Goal: Transaction & Acquisition: Purchase product/service

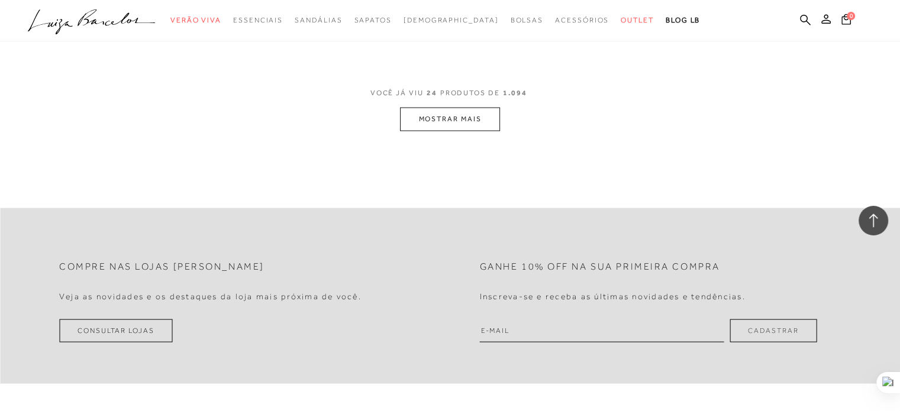
scroll to position [2485, 0]
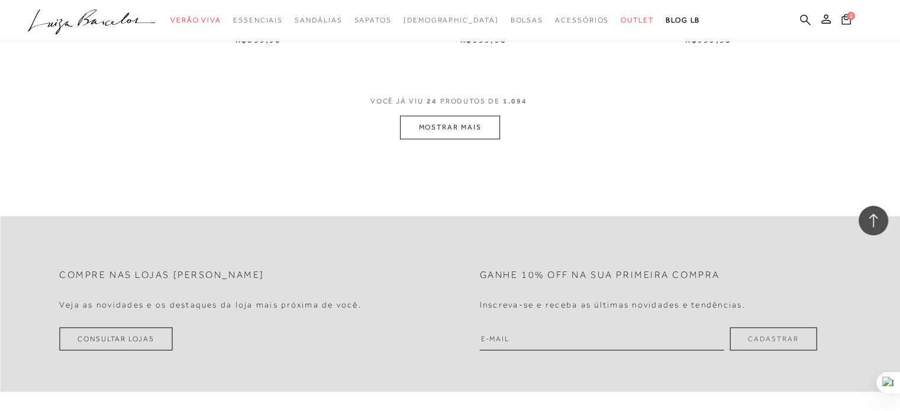
click at [807, 18] on icon at bounding box center [805, 19] width 11 height 11
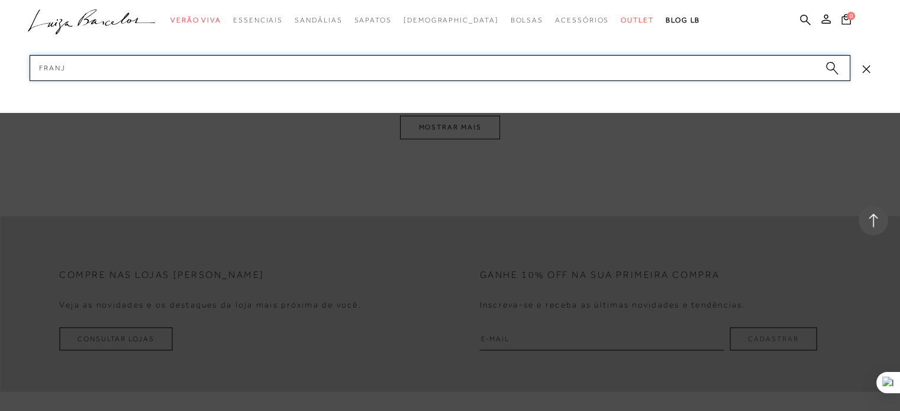
type input "franja"
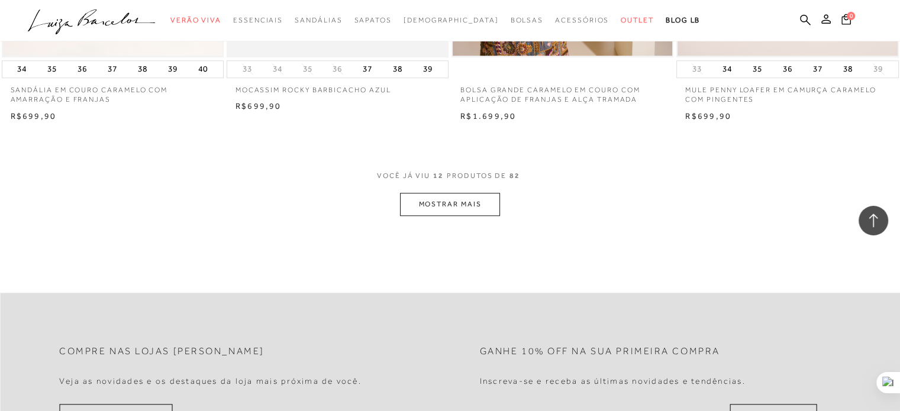
scroll to position [1183, 0]
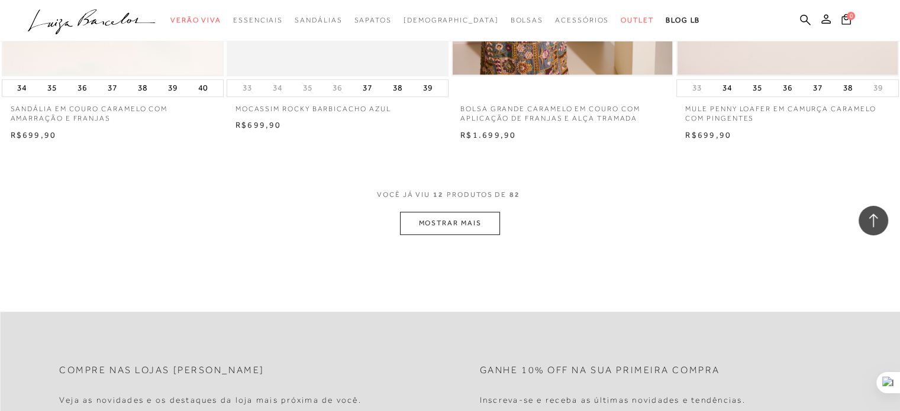
drag, startPoint x: 401, startPoint y: 215, endPoint x: 411, endPoint y: 219, distance: 10.9
click at [405, 217] on div "VOCê JÁ VIU 12 PRODUTOS DE 82 MOSTRAR MAIS" at bounding box center [450, 212] width 900 height 45
click at [413, 218] on button "MOSTRAR MAIS" at bounding box center [449, 223] width 99 height 23
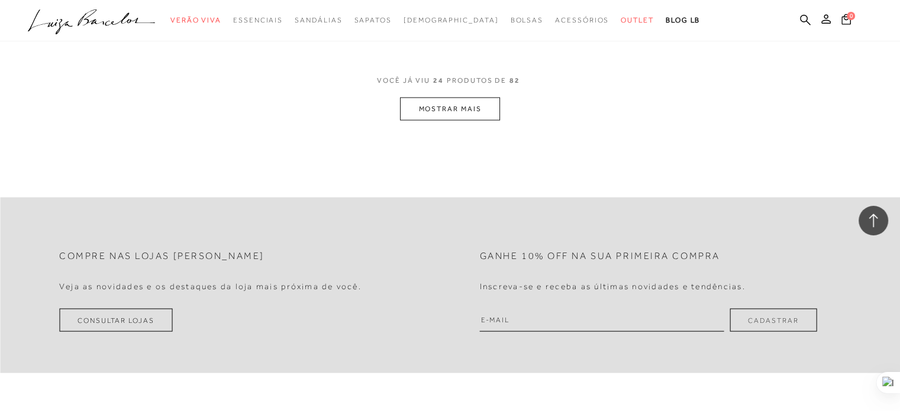
scroll to position [2544, 0]
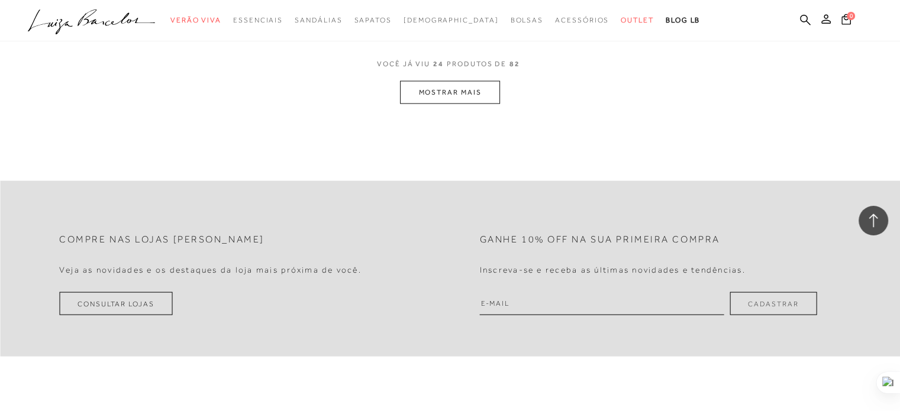
click at [460, 98] on button "MOSTRAR MAIS" at bounding box center [449, 92] width 99 height 23
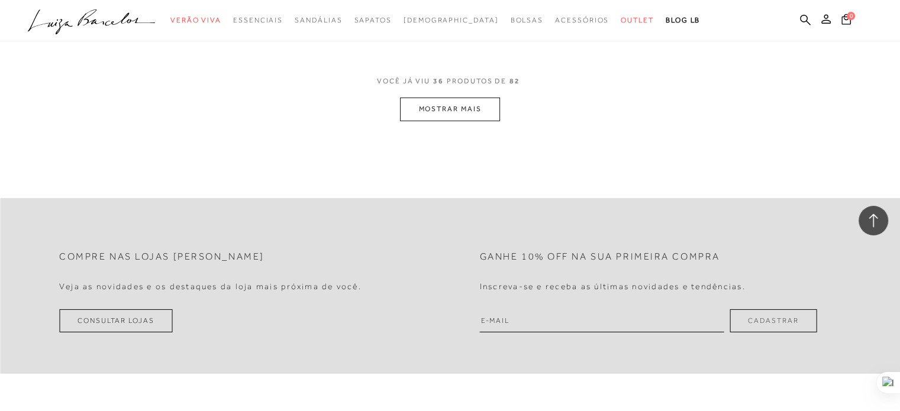
scroll to position [3787, 0]
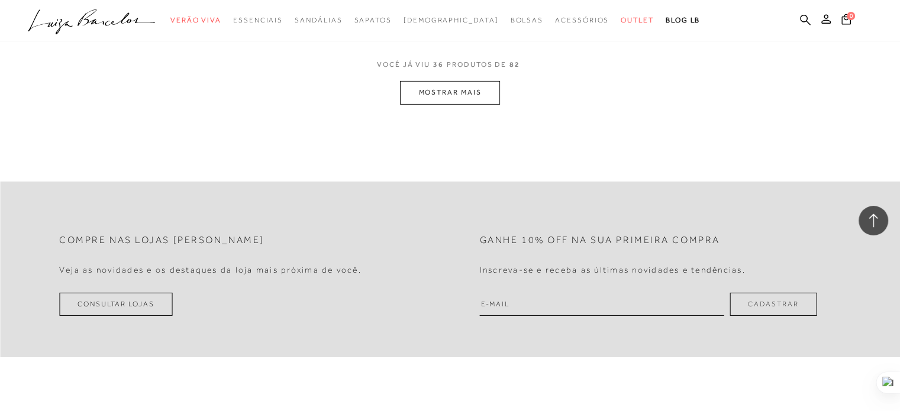
click at [466, 96] on button "MOSTRAR MAIS" at bounding box center [449, 92] width 99 height 23
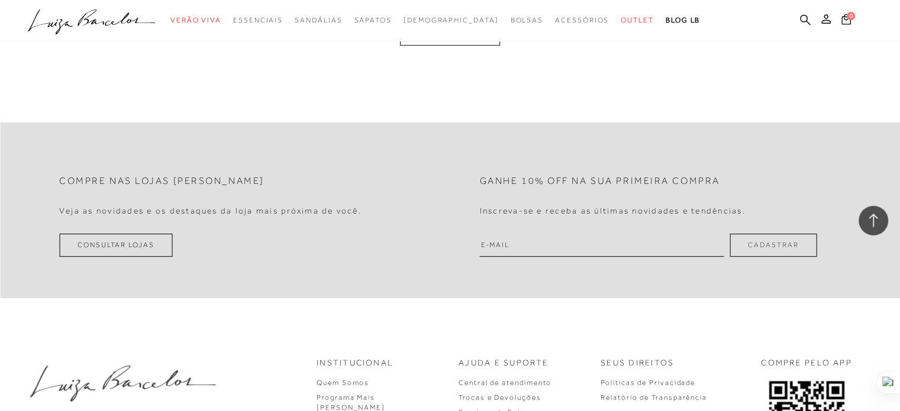
scroll to position [4970, 0]
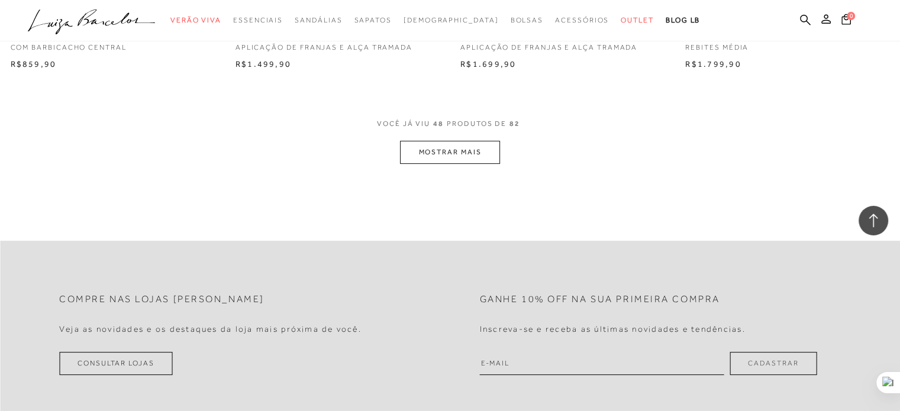
click at [444, 156] on button "MOSTRAR MAIS" at bounding box center [449, 152] width 99 height 23
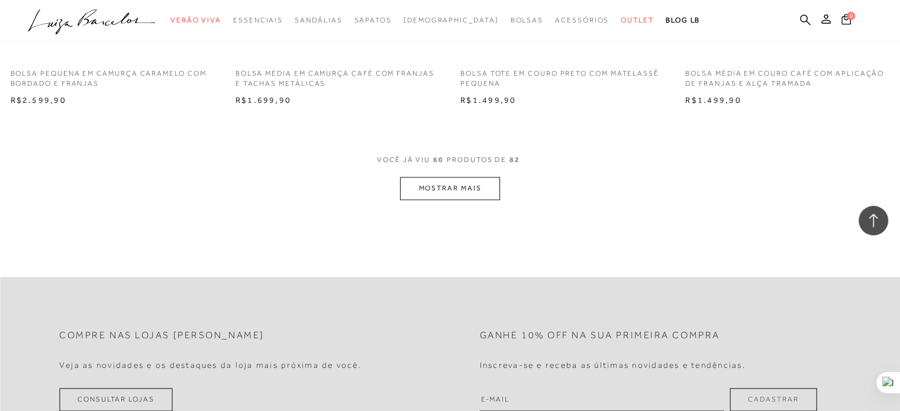
scroll to position [6154, 0]
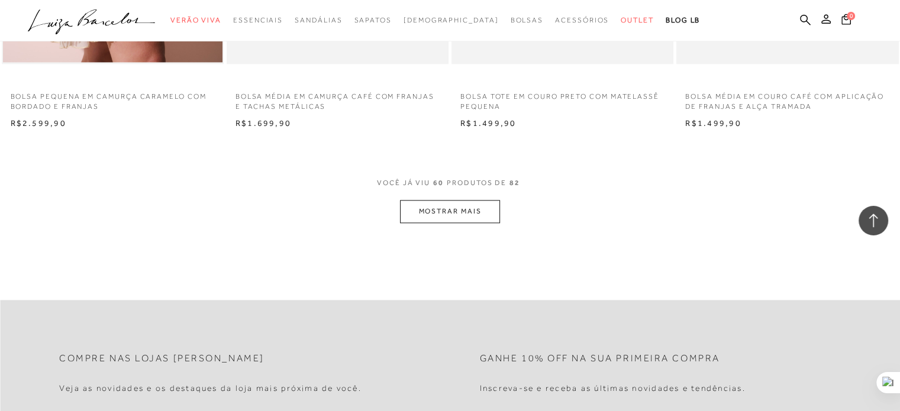
click at [439, 217] on button "MOSTRAR MAIS" at bounding box center [449, 211] width 99 height 23
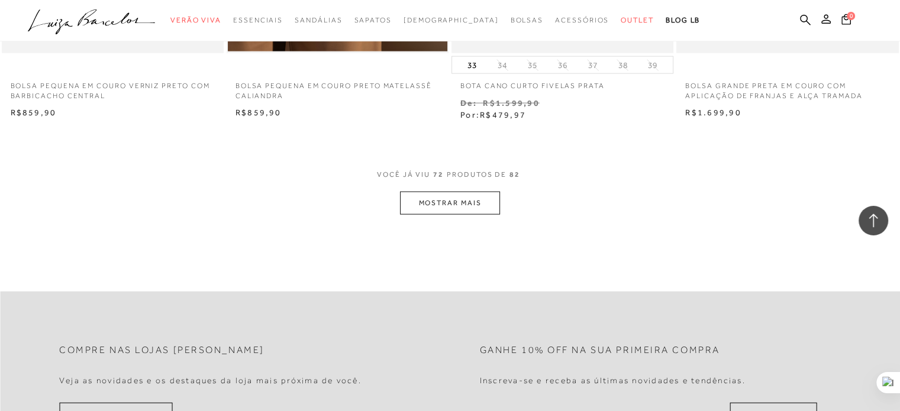
scroll to position [7396, 0]
click at [446, 191] on button "MOSTRAR MAIS" at bounding box center [449, 201] width 99 height 23
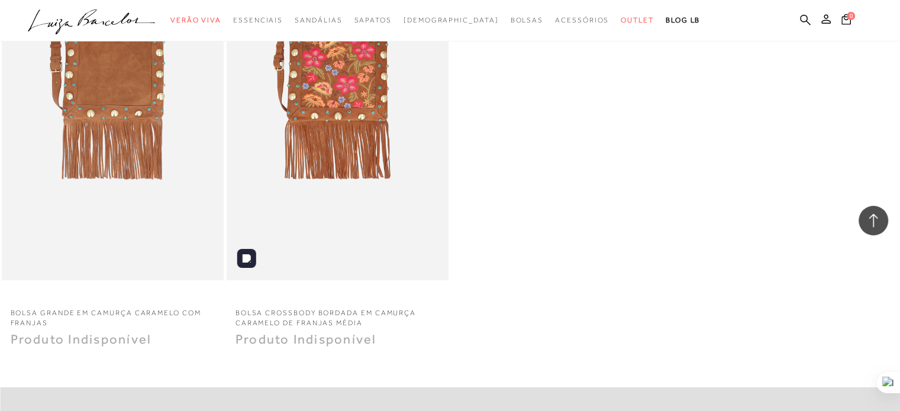
scroll to position [8579, 0]
